Goal: Task Accomplishment & Management: Complete application form

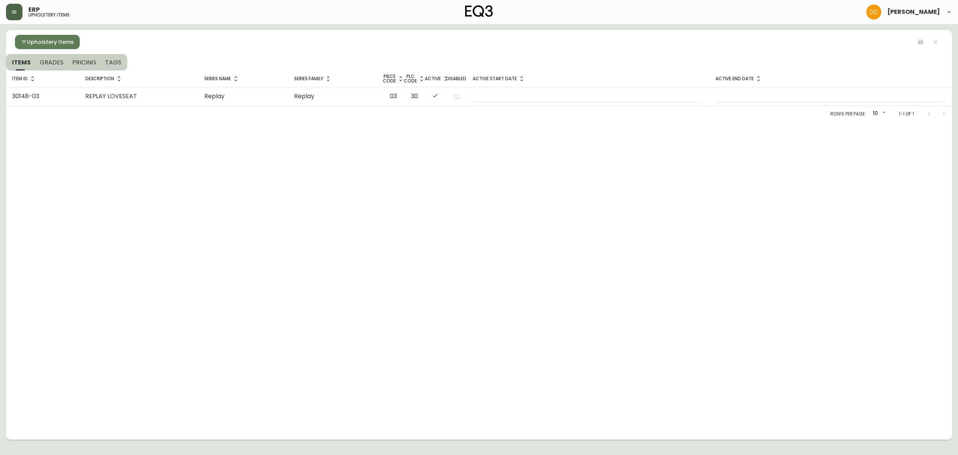
click at [12, 8] on button "button" at bounding box center [14, 12] width 16 height 16
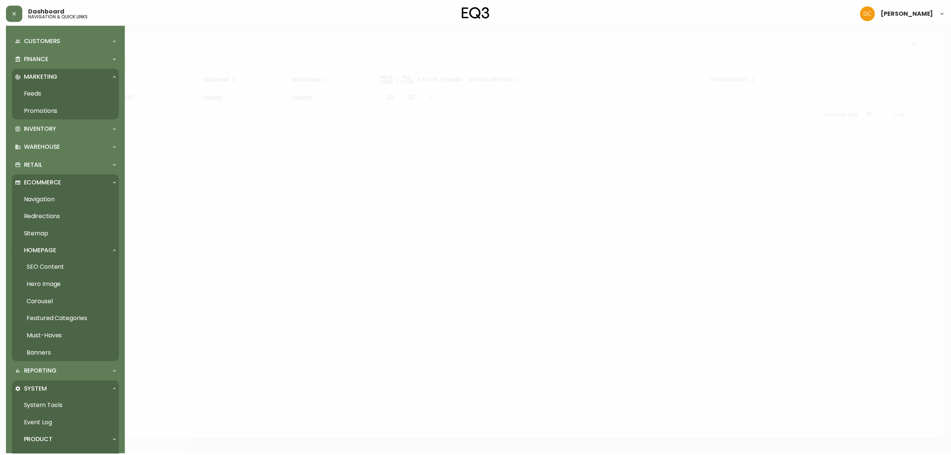
scroll to position [150, 0]
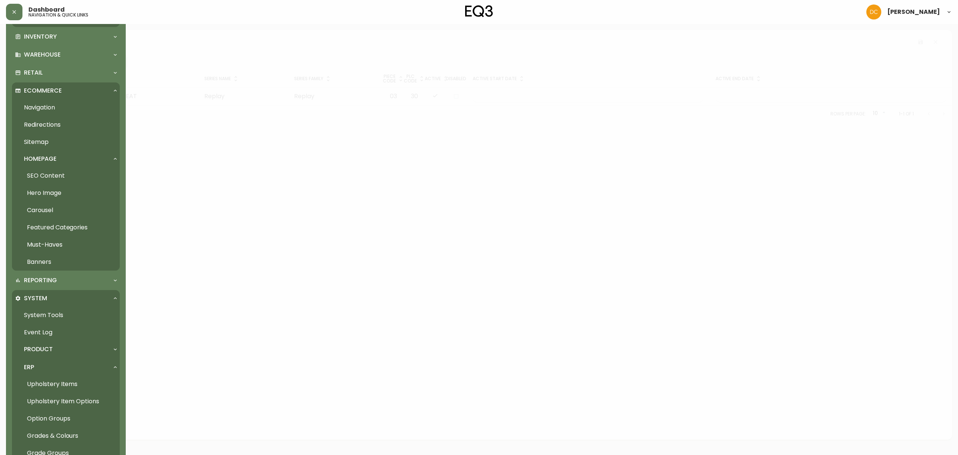
click at [60, 347] on div "Product" at bounding box center [62, 349] width 94 height 8
click at [63, 362] on link "Product Definitions" at bounding box center [66, 365] width 108 height 17
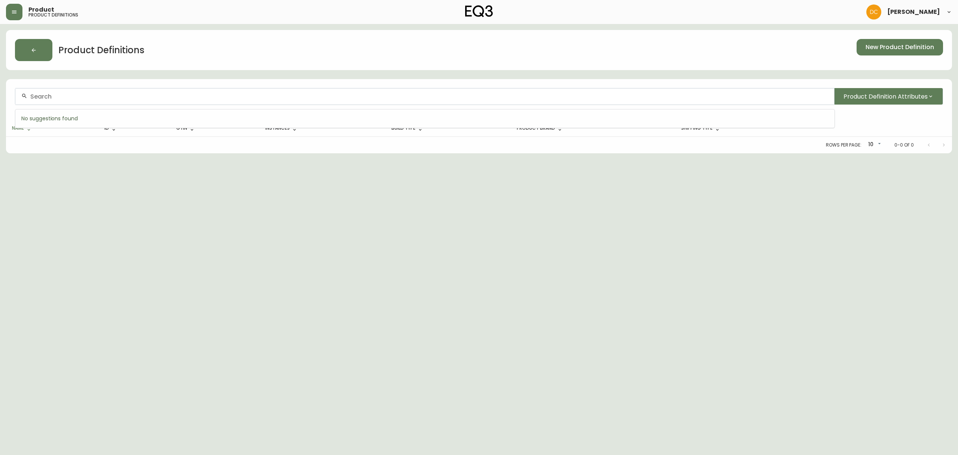
click at [209, 96] on input "text" at bounding box center [429, 96] width 798 height 7
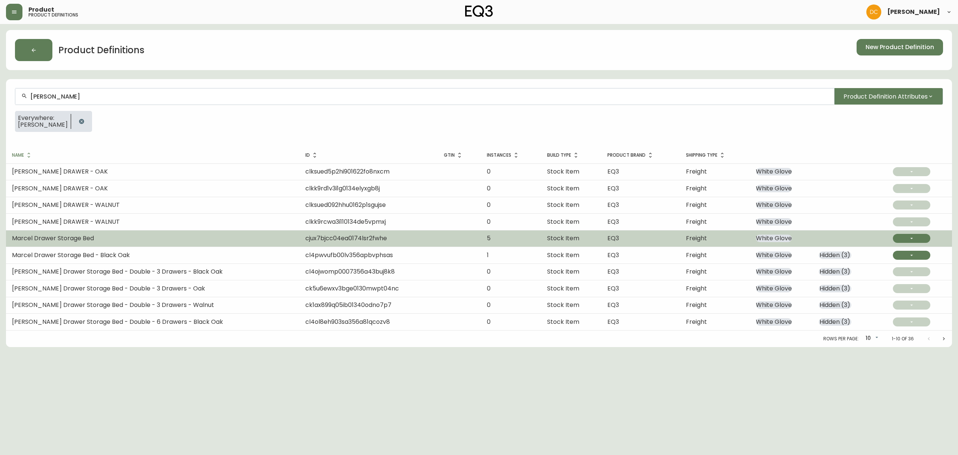
type input "[PERSON_NAME]"
click at [108, 233] on td "Marcel Drawer Storage Bed" at bounding box center [153, 238] width 294 height 16
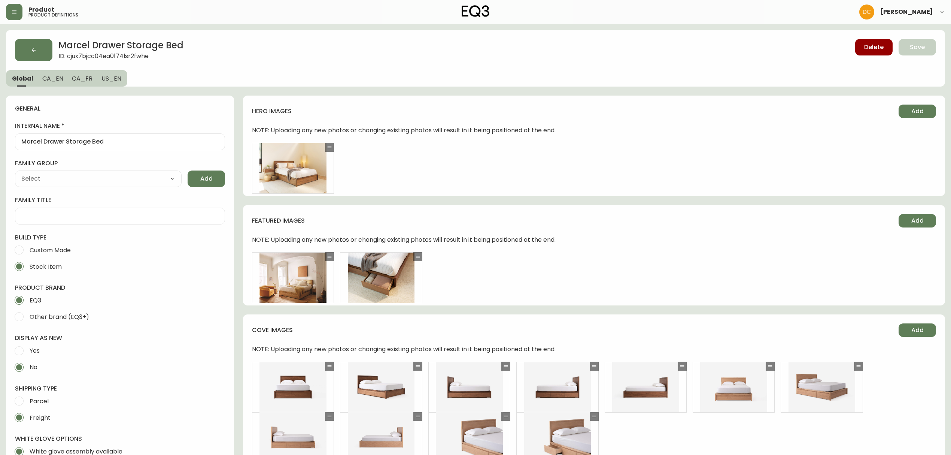
type input "EQ3"
type input "Furniture > Beds & Accessories > Beds & Bed Frames"
type input "Casegoods_Ethylene"
select select "cjyt4m5lw0000pt749bx6gh7n"
select select "cjy7e8xl901b50126m81mdlvx"
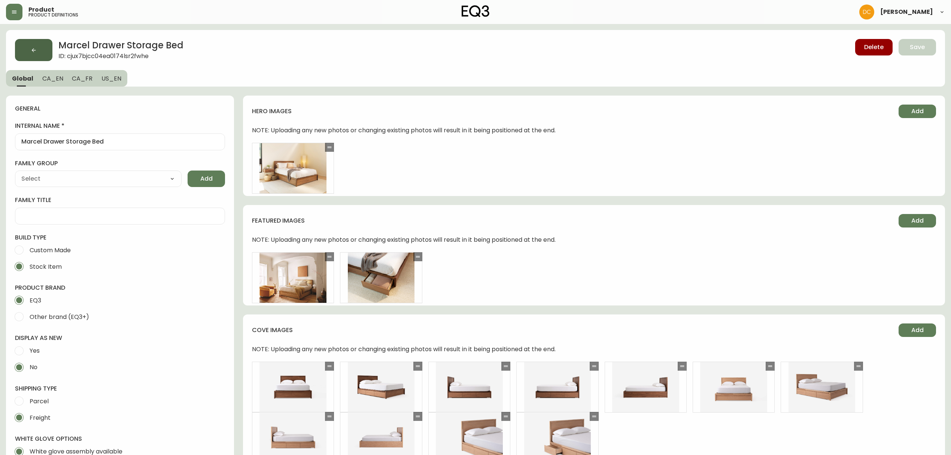
click at [34, 40] on button "button" at bounding box center [33, 50] width 37 height 22
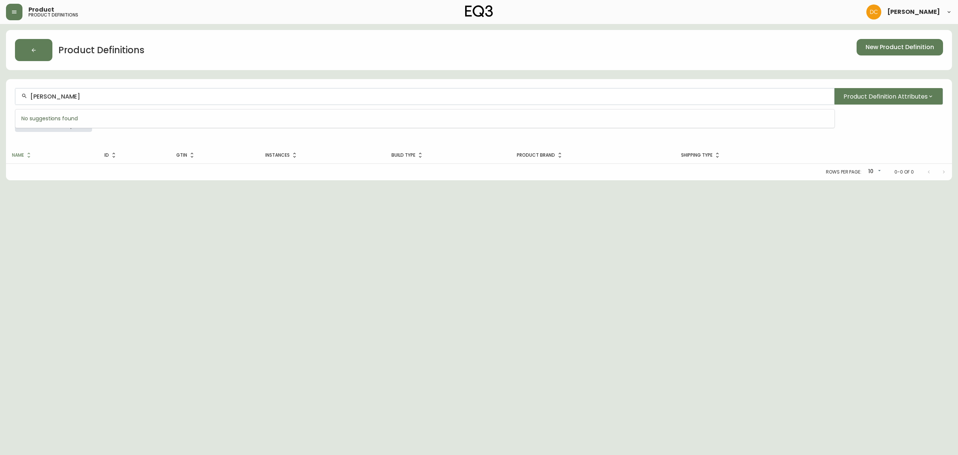
click at [155, 95] on input "[PERSON_NAME]" at bounding box center [429, 96] width 798 height 7
paste input "cly4p37qq0ge1356jpgoi6viw"
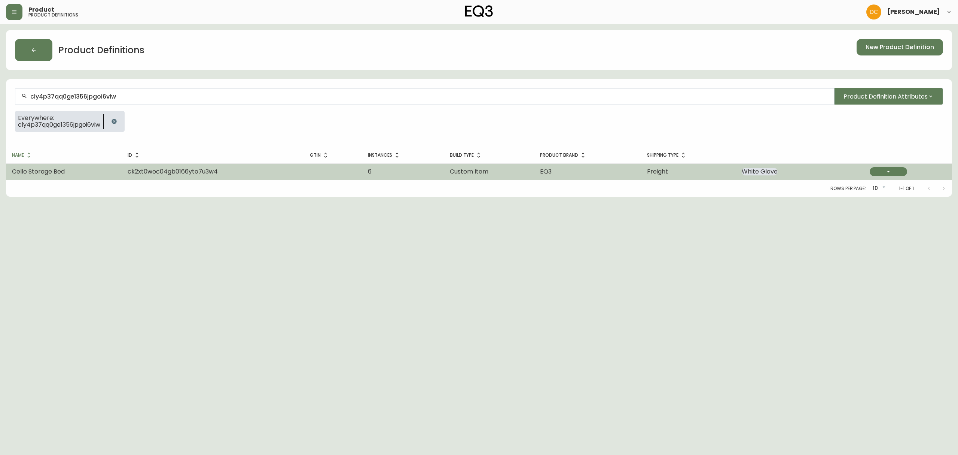
type input "cly4p37qq0ge1356jpgoi6viw"
click at [177, 175] on span "ck2xt0woc04gb0166yto7u3w4" at bounding box center [173, 171] width 90 height 9
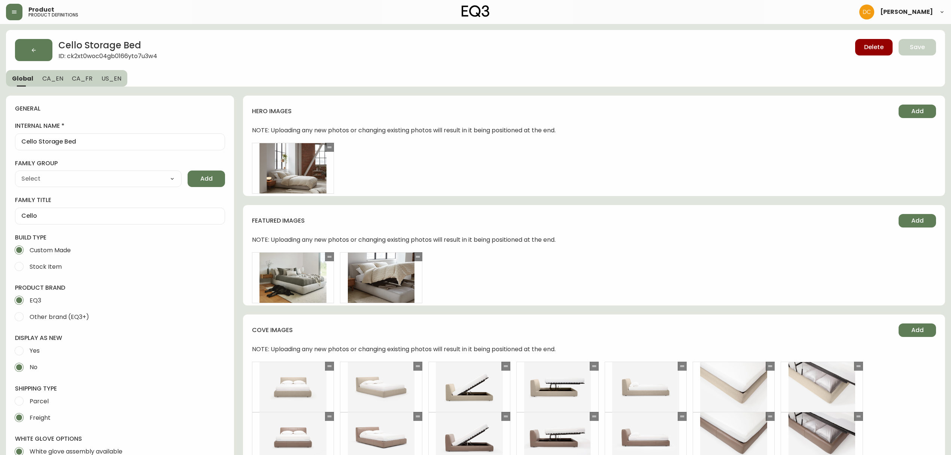
type input "EQ3"
type input "Furniture > Beds & Accessories > Beds & Bed Frames"
type input "Upholstery"
select select "cjyt4m5lw0000pt749bx6gh7n"
select select "cjpjx87md00014c74cvn90jbx"
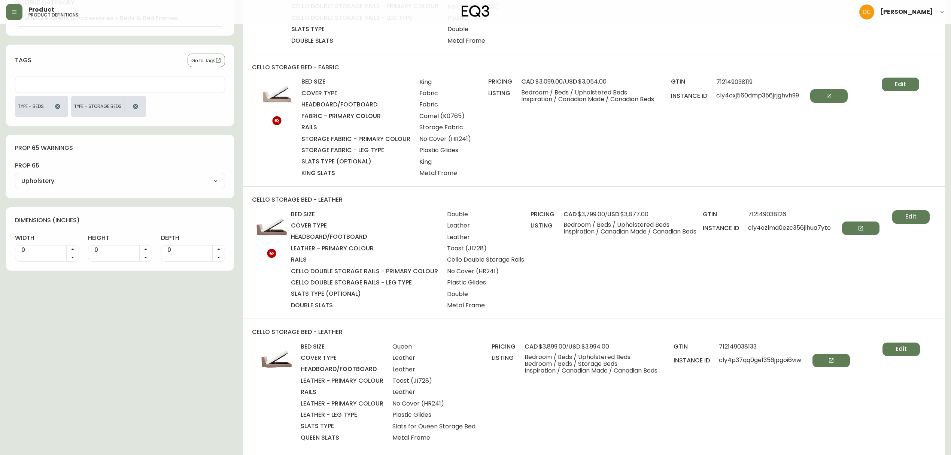
scroll to position [799, 0]
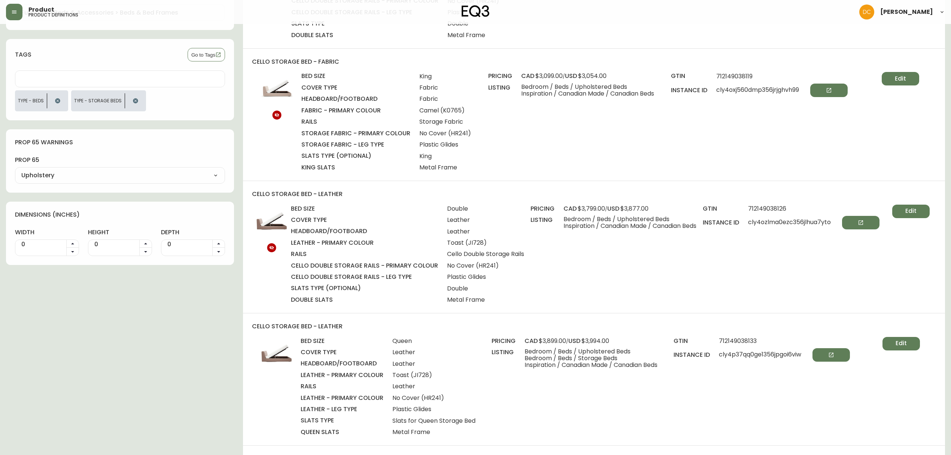
click at [759, 93] on span "cly4oxj560dmp356jrjghvh99" at bounding box center [781, 89] width 131 height 13
copy span "cly4oxj560dmp356jrjghvh99"
click at [758, 91] on span "cly4oxj560dmp356jrjghvh99" at bounding box center [781, 89] width 131 height 13
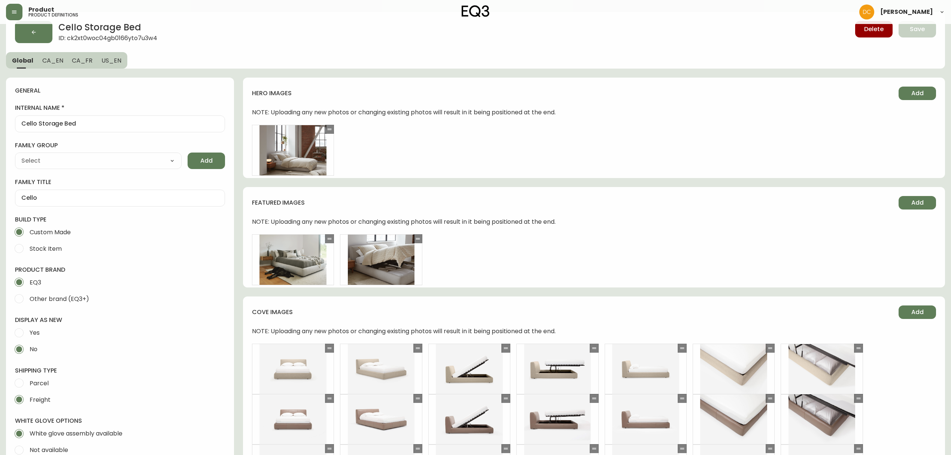
scroll to position [0, 0]
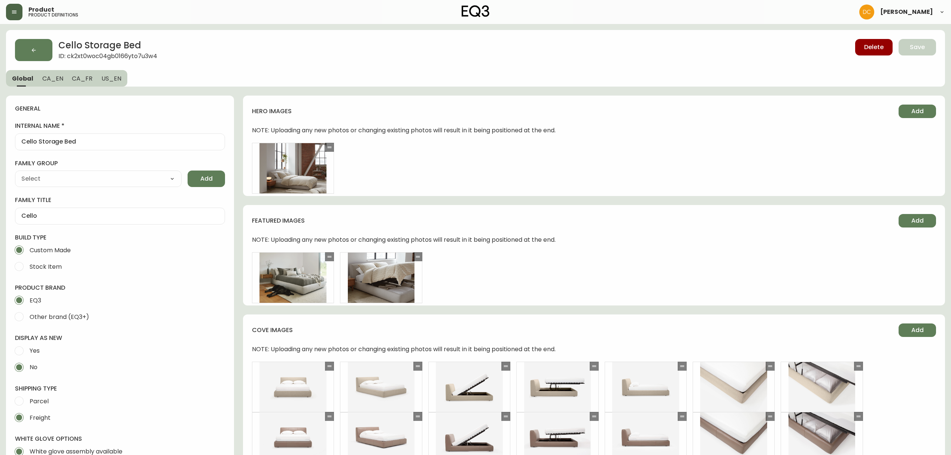
click at [10, 11] on button "button" at bounding box center [14, 12] width 16 height 16
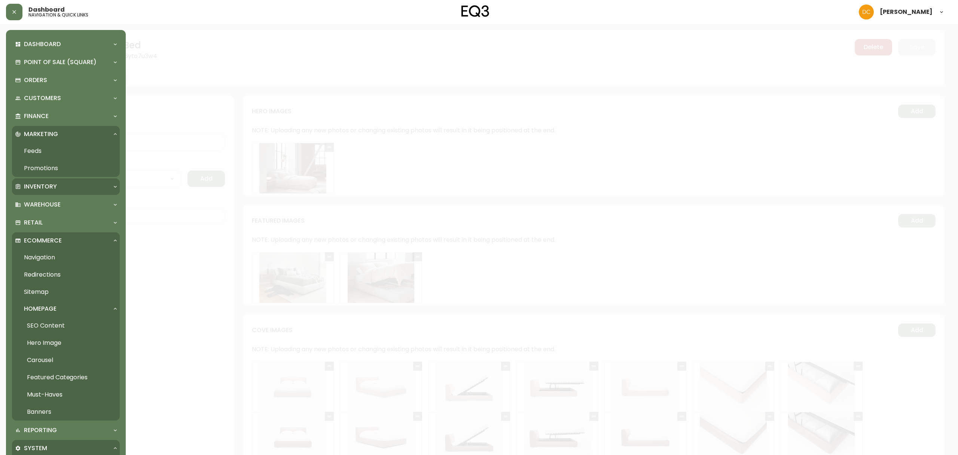
click at [78, 185] on div "Inventory" at bounding box center [62, 186] width 94 height 8
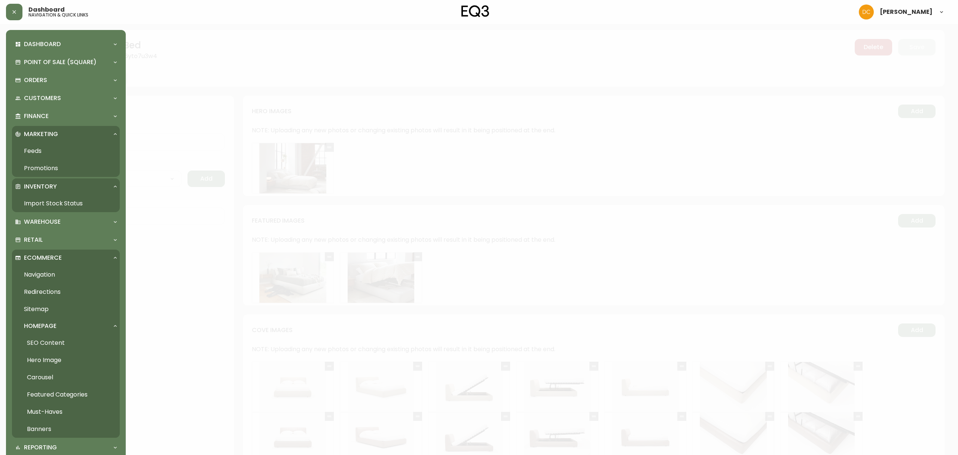
click at [86, 207] on link "Import Stock Status" at bounding box center [66, 203] width 108 height 17
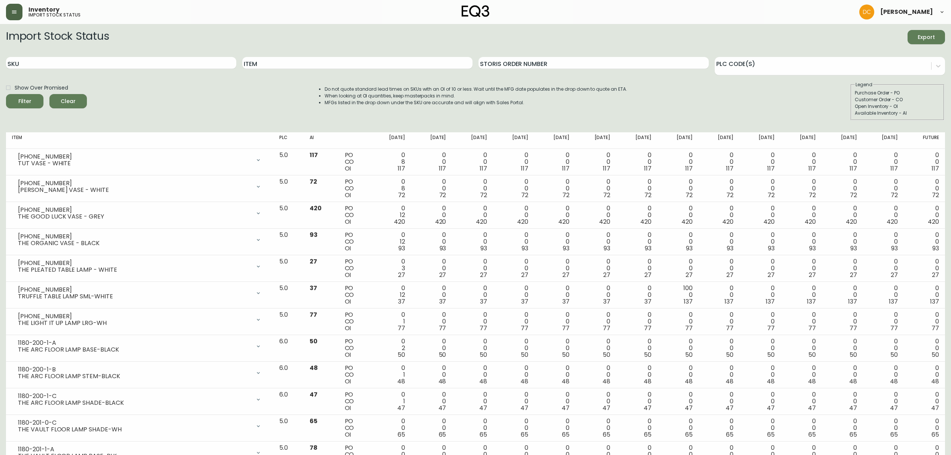
click at [18, 14] on button "button" at bounding box center [14, 12] width 16 height 16
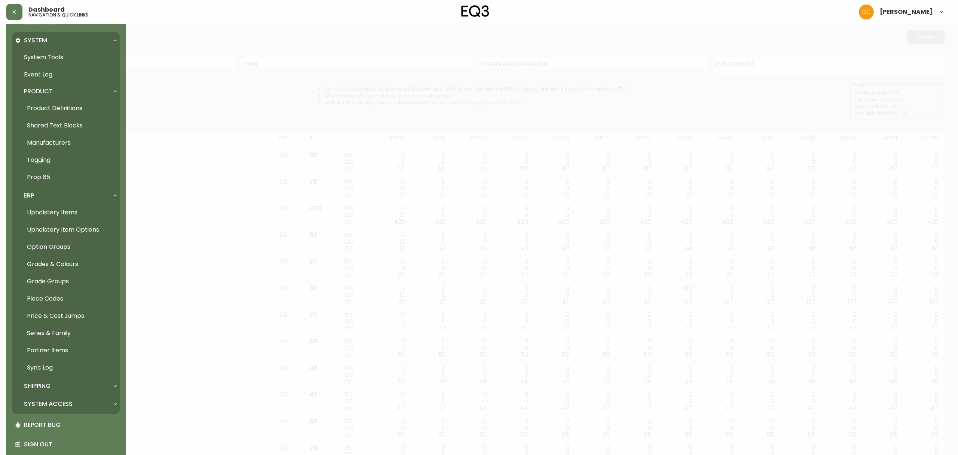
scroll to position [436, 0]
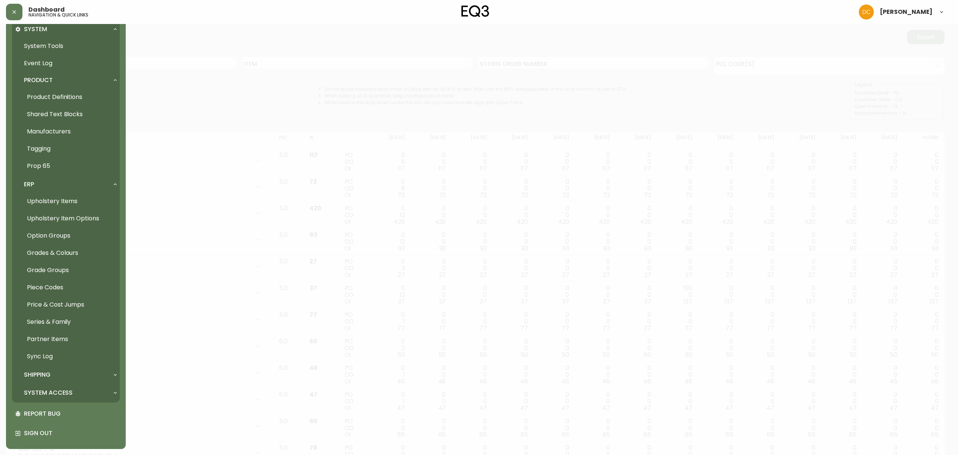
click at [74, 395] on div "System Access" at bounding box center [62, 392] width 94 height 8
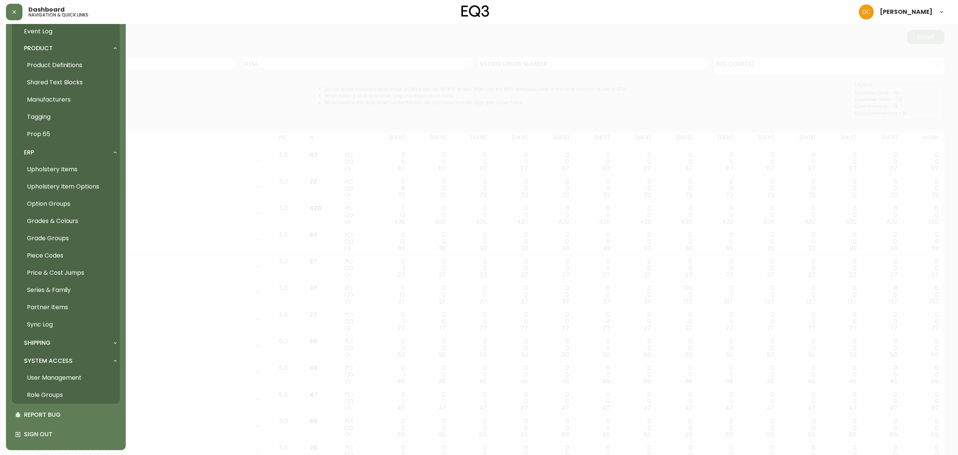
scroll to position [469, 0]
click at [68, 334] on div "Shipping" at bounding box center [66, 341] width 108 height 16
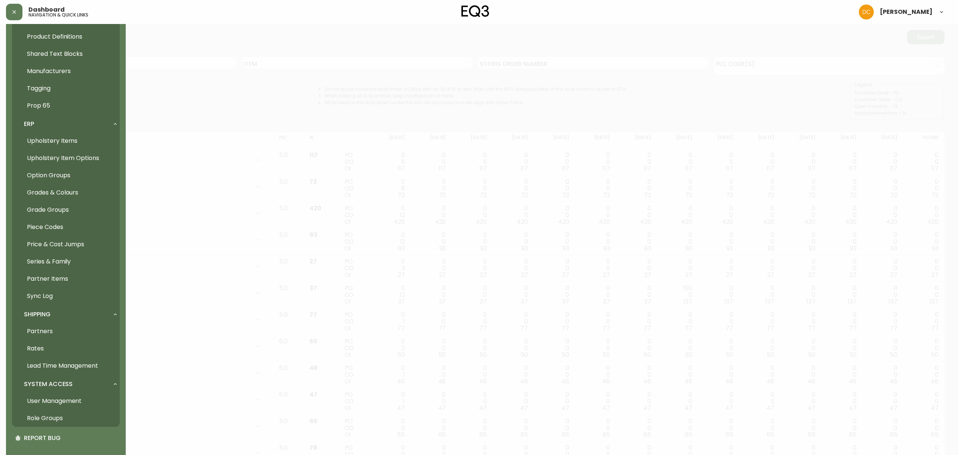
scroll to position [520, 0]
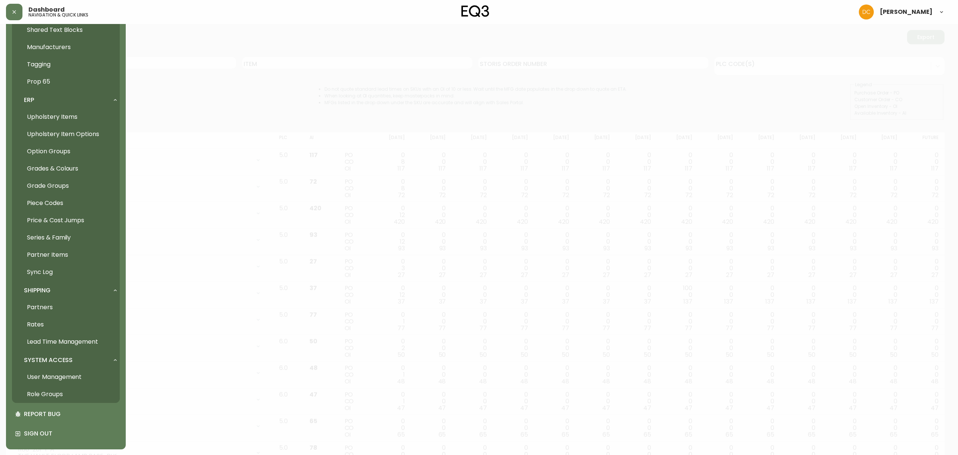
click at [80, 376] on link "User Management" at bounding box center [66, 376] width 108 height 17
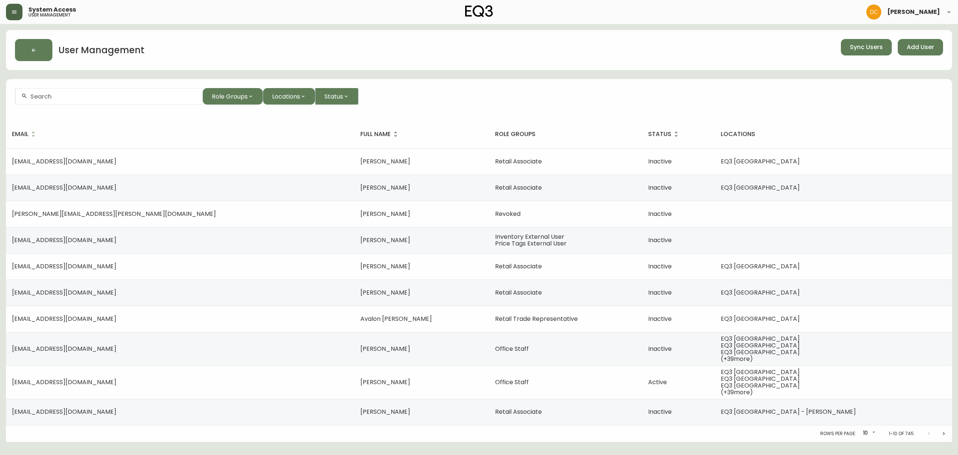
click at [12, 12] on icon "button" at bounding box center [14, 11] width 4 height 3
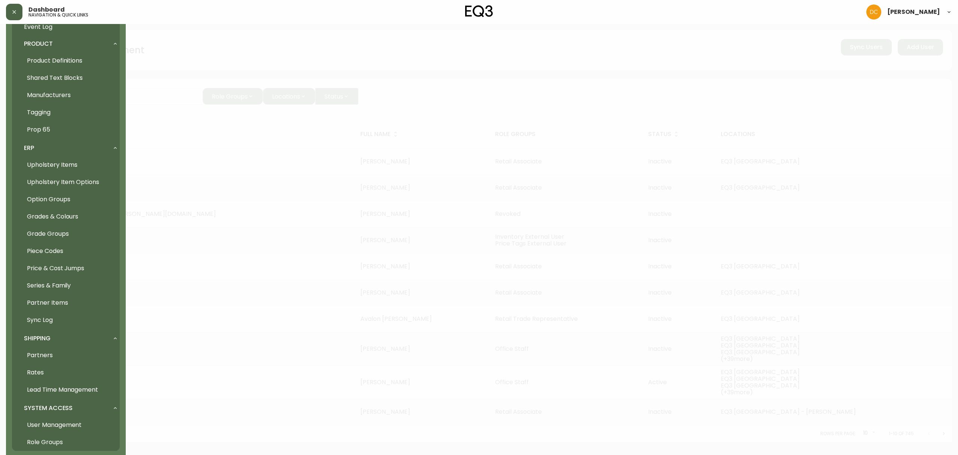
scroll to position [520, 0]
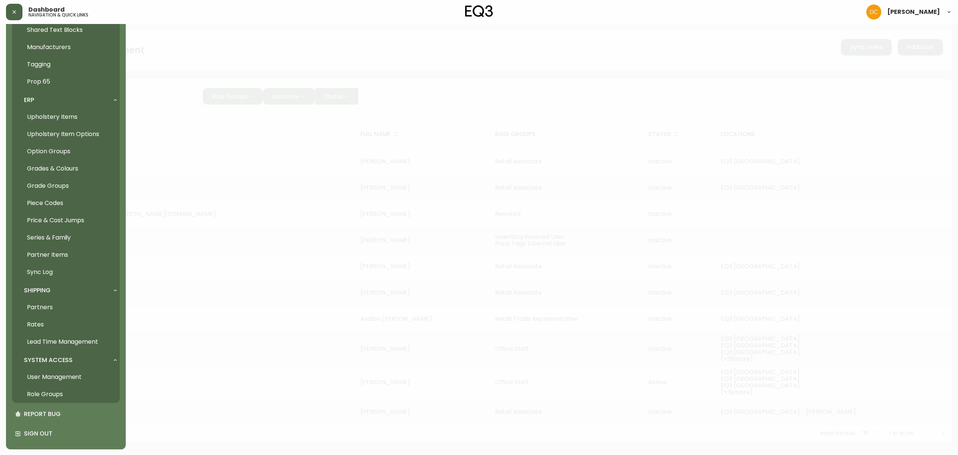
click at [71, 395] on link "Role Groups" at bounding box center [66, 393] width 108 height 17
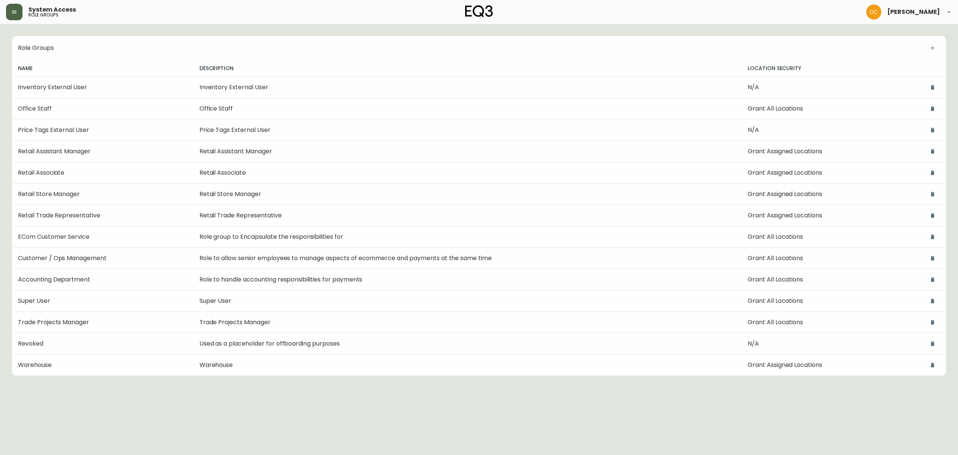
click at [12, 14] on icon "button" at bounding box center [14, 12] width 6 height 6
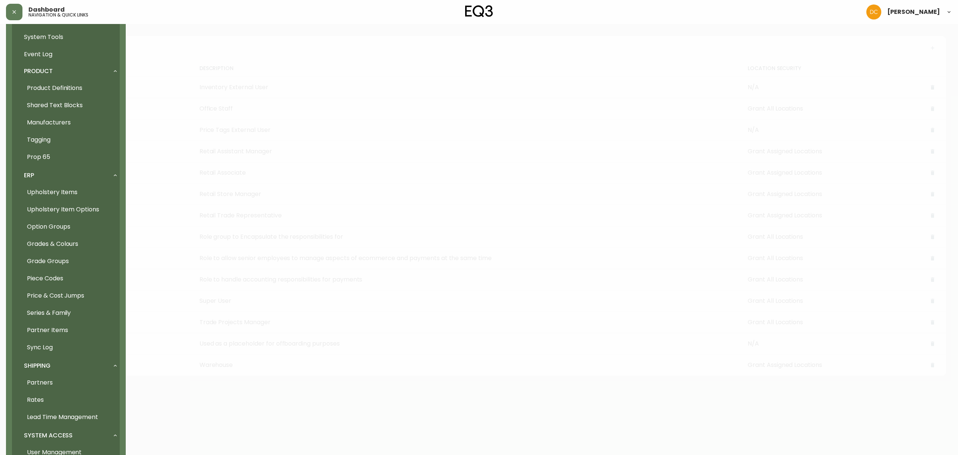
scroll to position [520, 0]
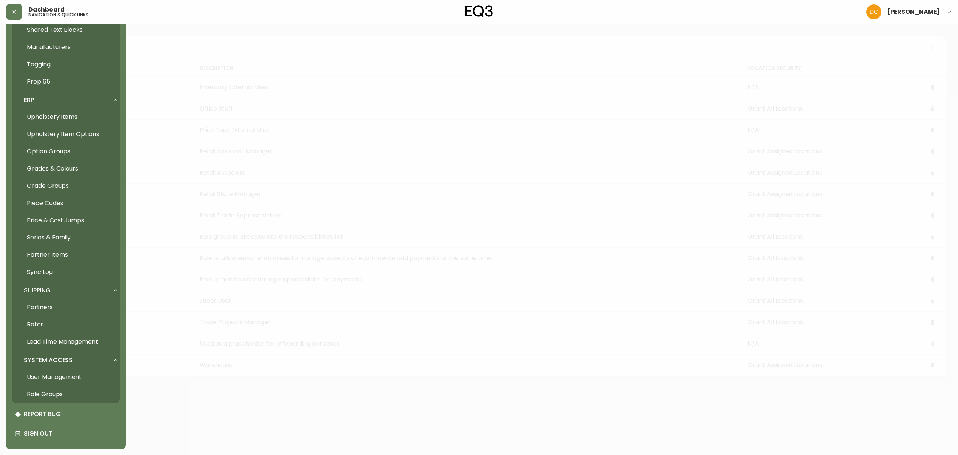
click at [63, 392] on link "Role Groups" at bounding box center [66, 393] width 108 height 17
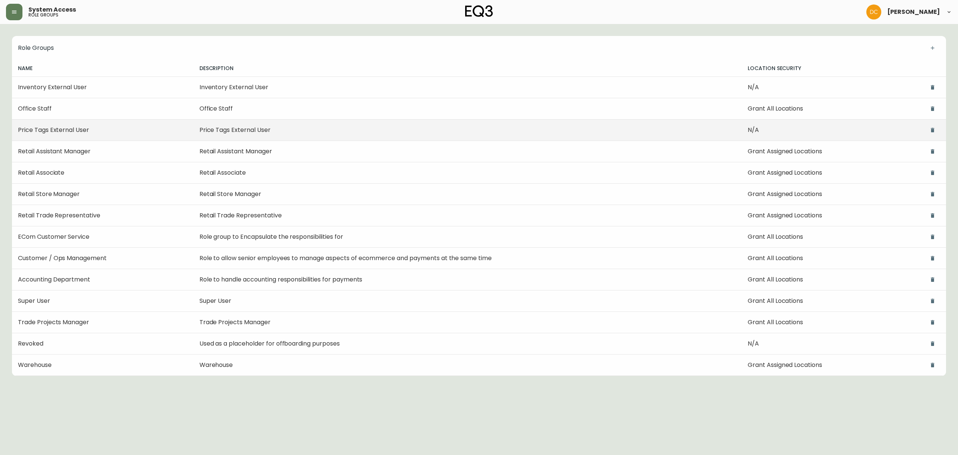
click at [225, 129] on td "Price Tags External User" at bounding box center [468, 129] width 548 height 21
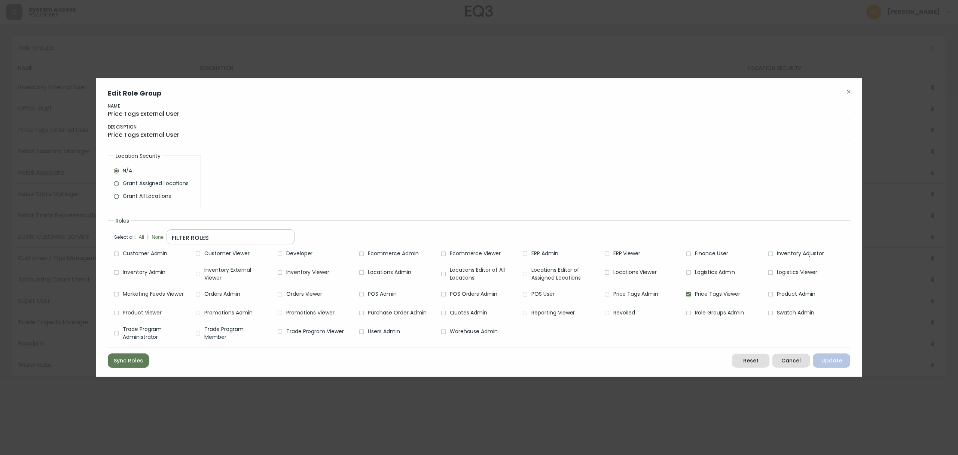
click at [338, 51] on div at bounding box center [479, 227] width 958 height 455
checkbox input "false"
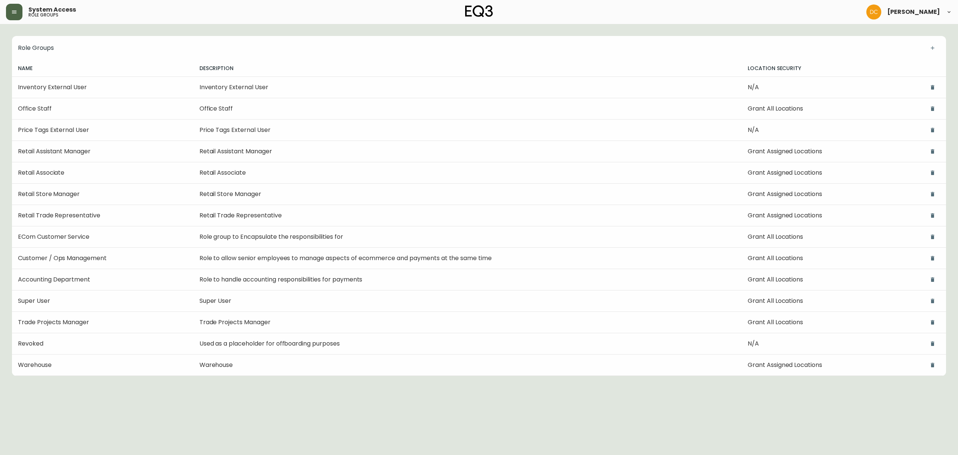
click at [18, 17] on button "button" at bounding box center [14, 12] width 16 height 16
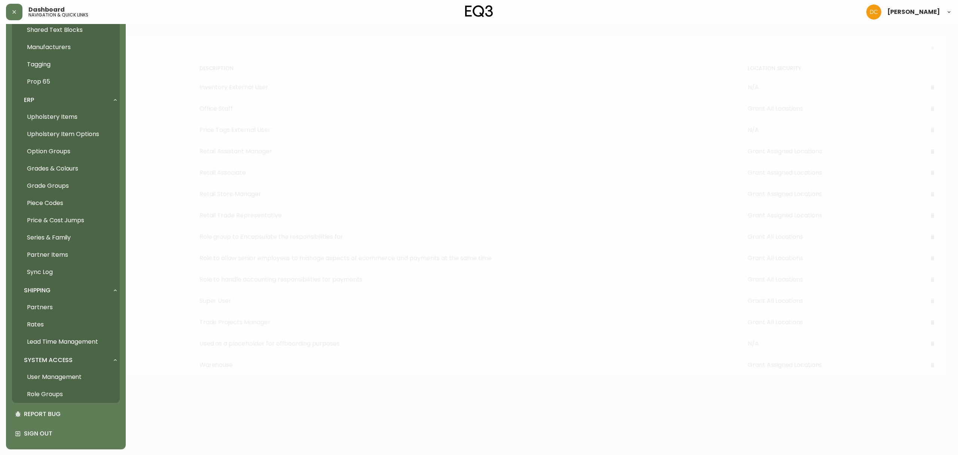
click at [75, 379] on link "User Management" at bounding box center [66, 376] width 108 height 17
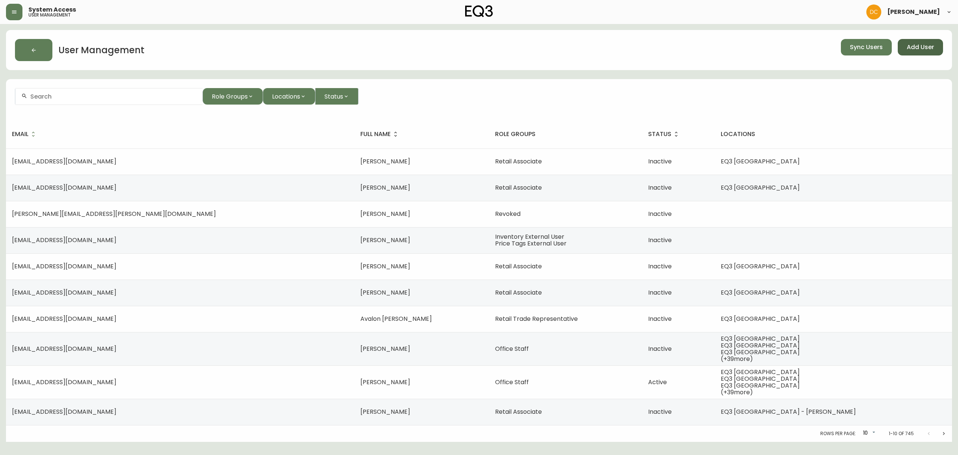
click at [912, 54] on button "Add User" at bounding box center [920, 47] width 45 height 16
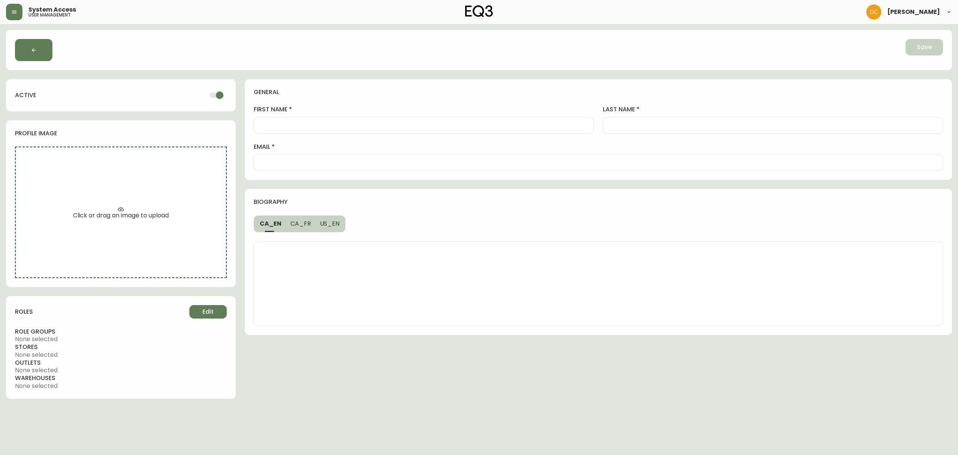
click at [340, 122] on input "first name" at bounding box center [424, 125] width 328 height 7
click at [378, 164] on input "email" at bounding box center [598, 162] width 677 height 7
paste input "[EMAIL_ADDRESS][DOMAIN_NAME]"
type input "[EMAIL_ADDRESS][DOMAIN_NAME]"
click at [366, 125] on input "first name" at bounding box center [424, 125] width 328 height 7
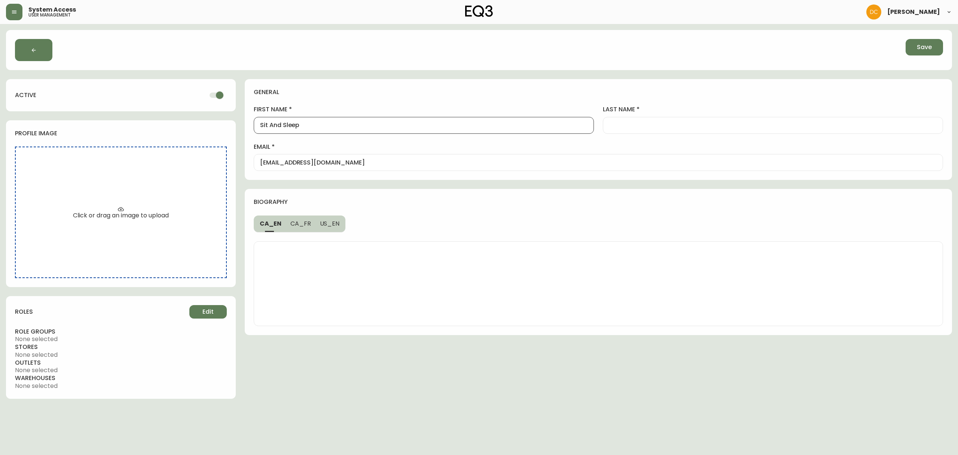
type input "Sit And Sleep"
click at [285, 123] on input "Sit And Sleep" at bounding box center [424, 125] width 328 height 7
click at [303, 134] on div "Sit And Sleep" at bounding box center [424, 125] width 340 height 17
click at [692, 127] on input "last name" at bounding box center [773, 125] width 328 height 7
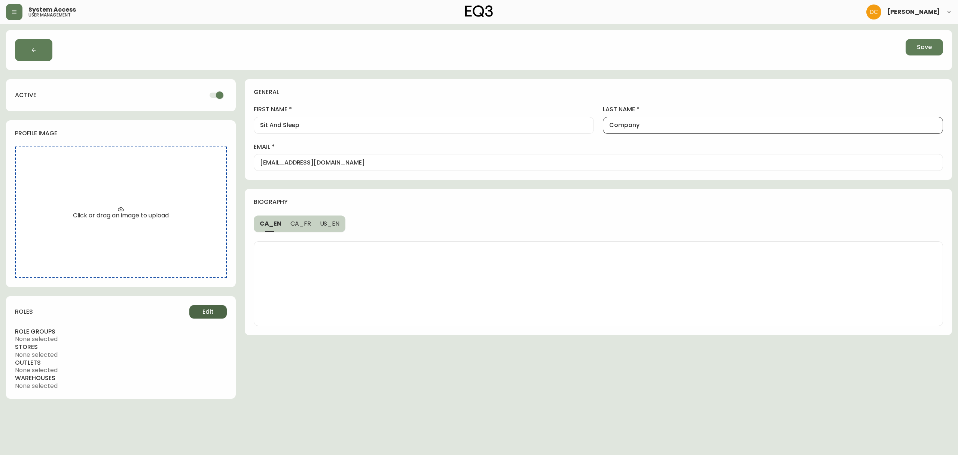
type input "Company"
click at [210, 312] on span "Edit" at bounding box center [208, 311] width 11 height 8
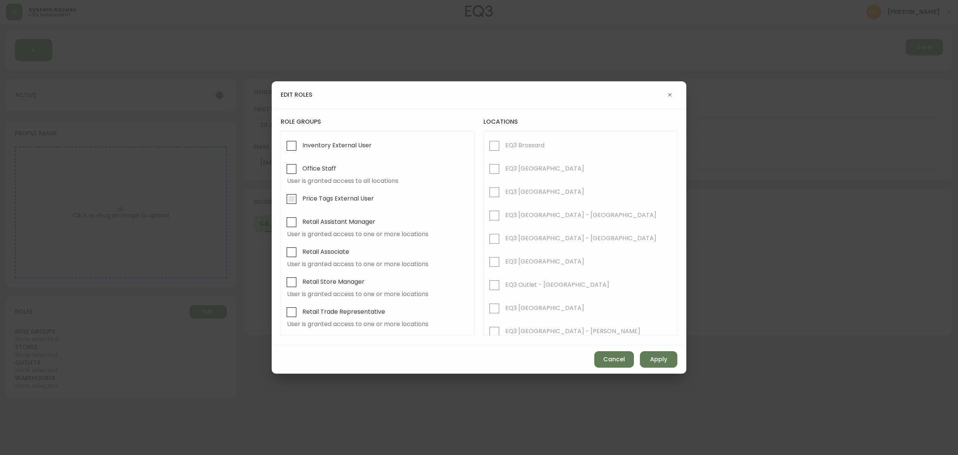
click at [340, 198] on span "Price Tags External User" at bounding box center [339, 198] width 72 height 8
click at [300, 198] on input "Price Tags External User" at bounding box center [291, 198] width 17 height 17
click at [658, 356] on span "Apply" at bounding box center [658, 359] width 17 height 8
checkbox input "false"
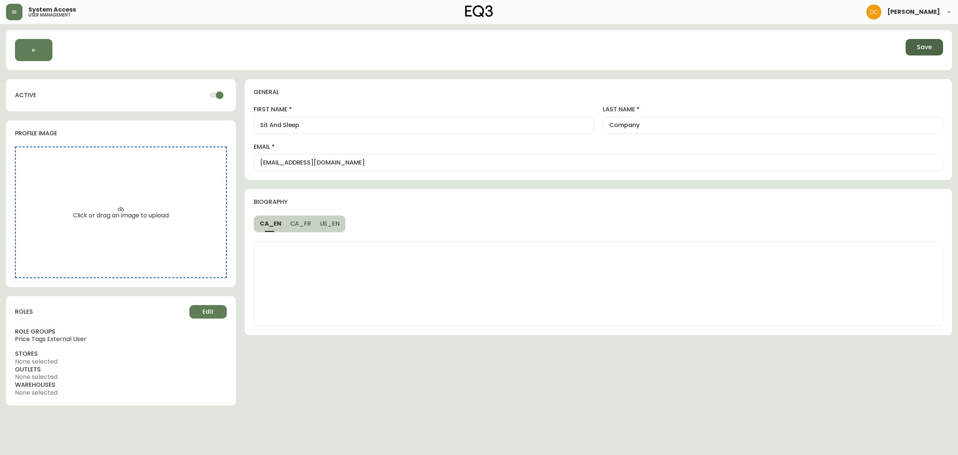
click at [917, 49] on span "Save" at bounding box center [924, 47] width 15 height 8
click at [15, 7] on button "button" at bounding box center [14, 12] width 16 height 16
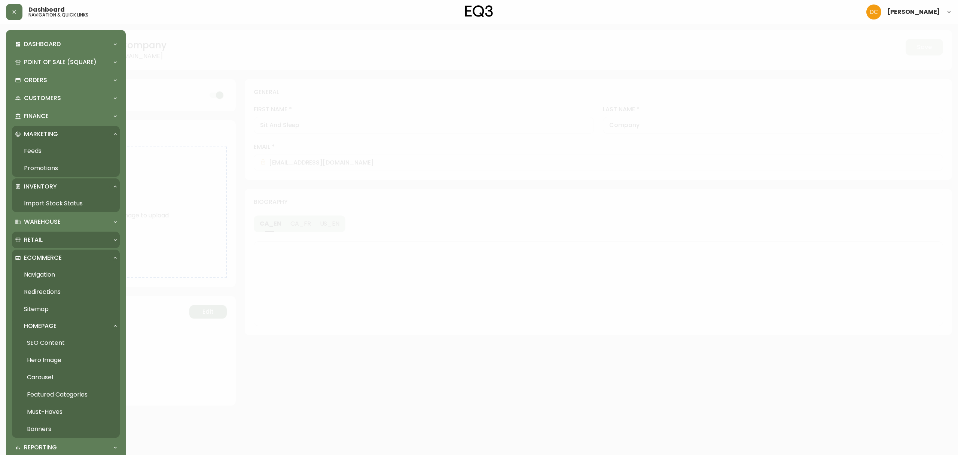
click at [57, 243] on div "Retail" at bounding box center [62, 239] width 94 height 8
click at [56, 255] on link "Price Tags" at bounding box center [66, 256] width 108 height 17
